Goal: Check status: Verify the current state of an ongoing process or item

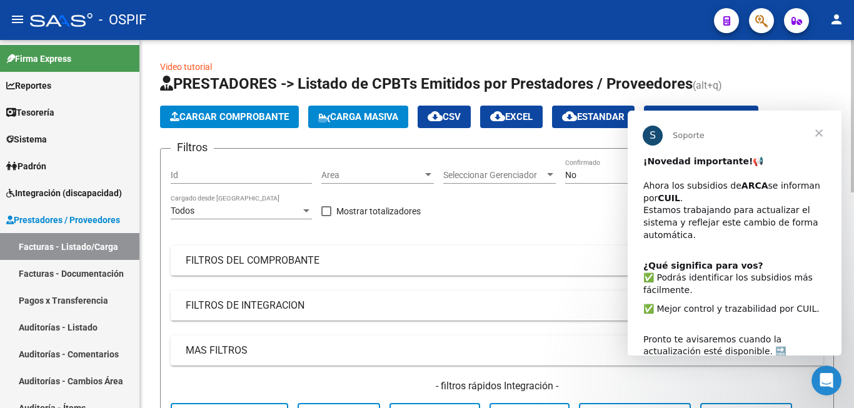
click at [821, 133] on span "Cerrar" at bounding box center [818, 133] width 45 height 45
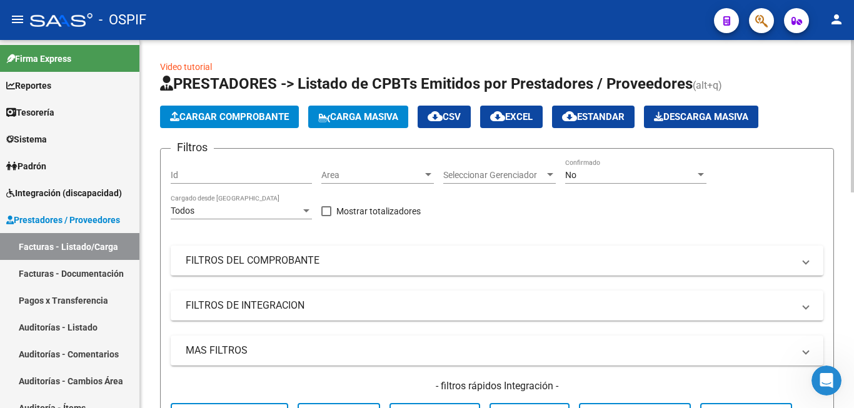
click at [688, 173] on div "No" at bounding box center [630, 175] width 130 height 11
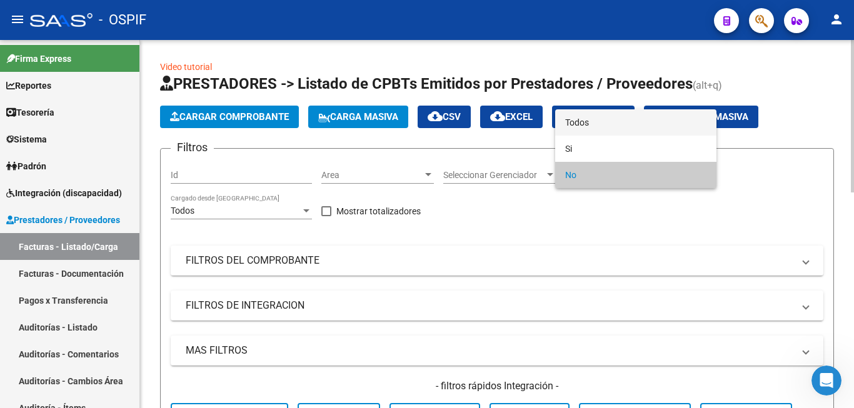
click at [608, 125] on span "Todos" at bounding box center [635, 122] width 141 height 26
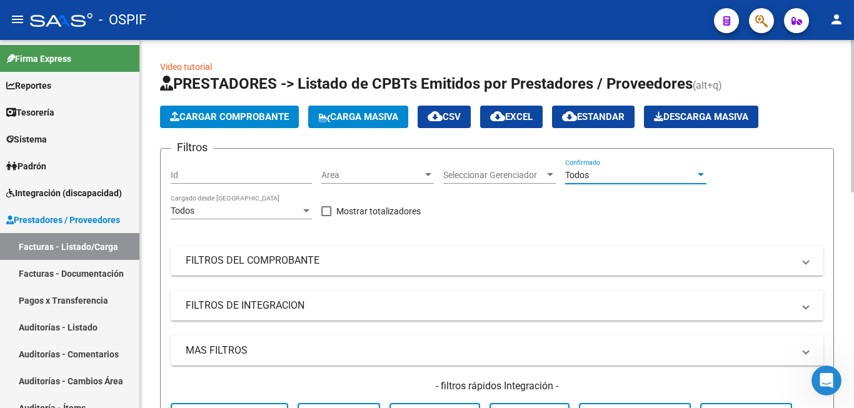
click at [577, 271] on mat-expansion-panel-header "FILTROS DEL COMPROBANTE" at bounding box center [497, 261] width 653 height 30
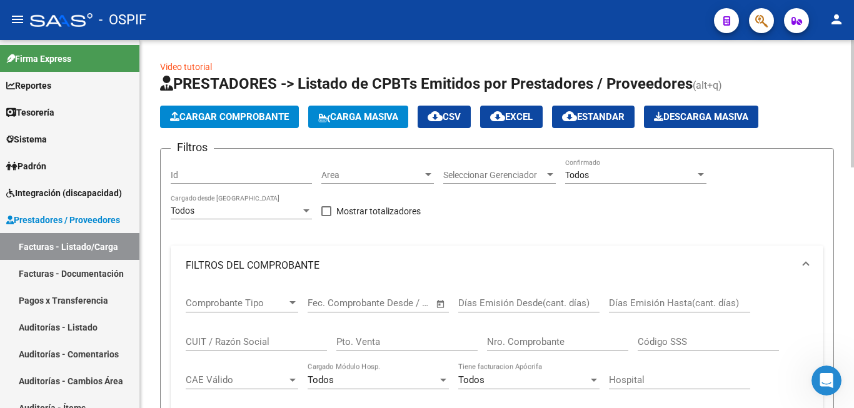
click at [551, 338] on input "Nro. Comprobante" at bounding box center [557, 341] width 141 height 11
type input "1647"
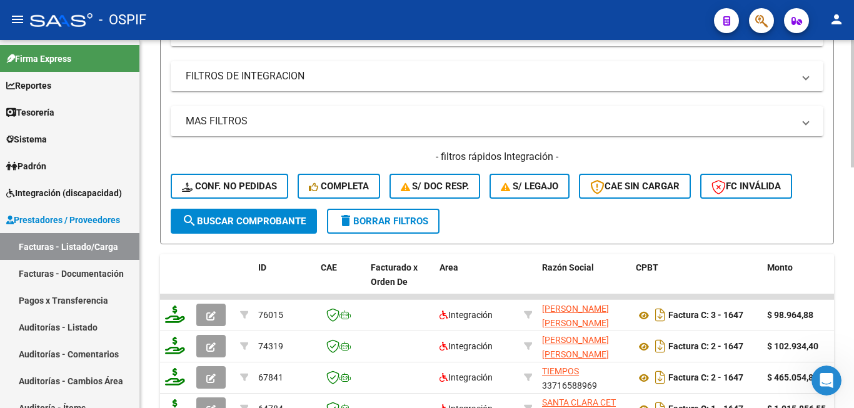
scroll to position [438, 0]
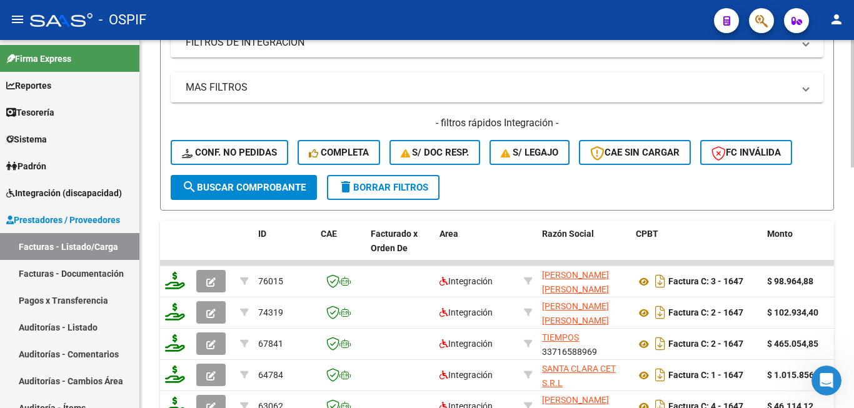
click at [149, 243] on div "Video tutorial PRESTADORES -> Listado de CPBTs Emitidos por Prestadores / Prove…" at bounding box center [497, 128] width 714 height 1052
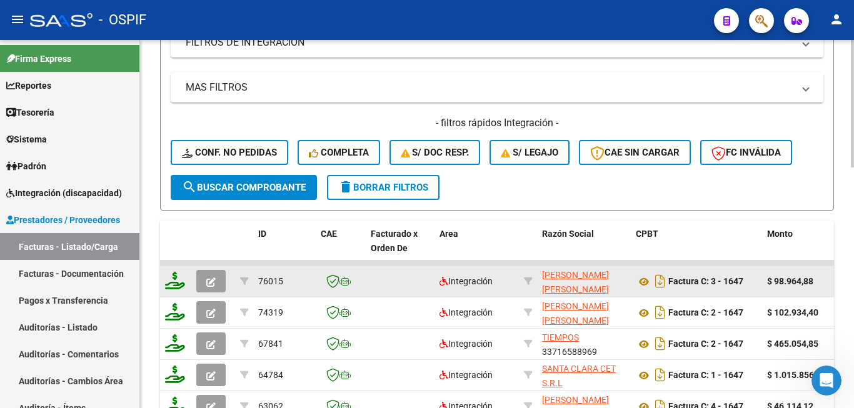
click at [218, 283] on button "button" at bounding box center [210, 281] width 29 height 23
